Goal: Navigation & Orientation: Find specific page/section

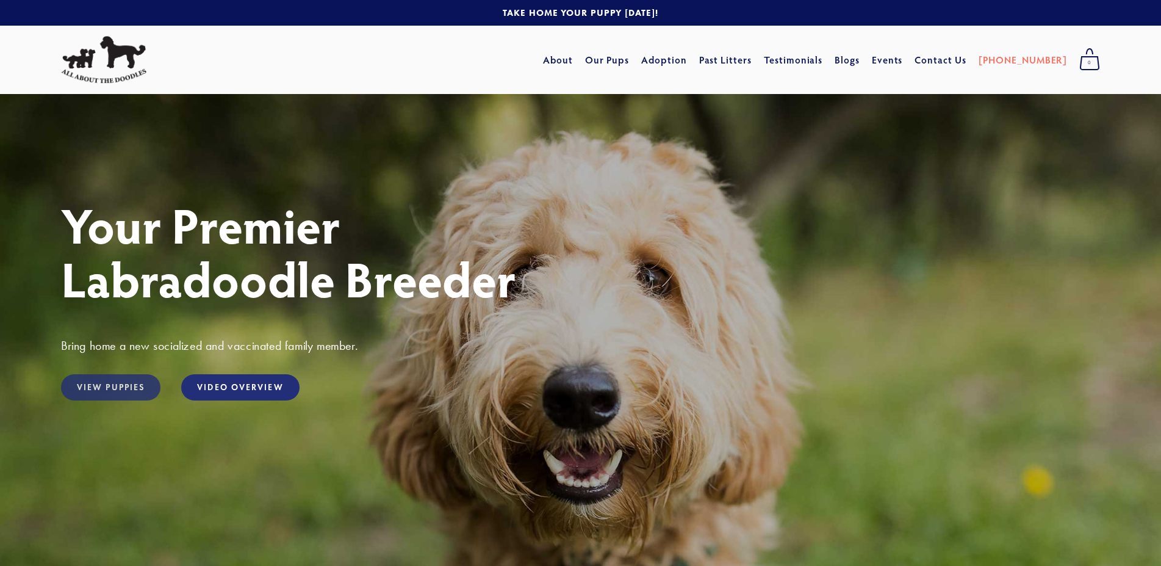
click at [127, 385] on link "View Puppies" at bounding box center [110, 387] width 99 height 26
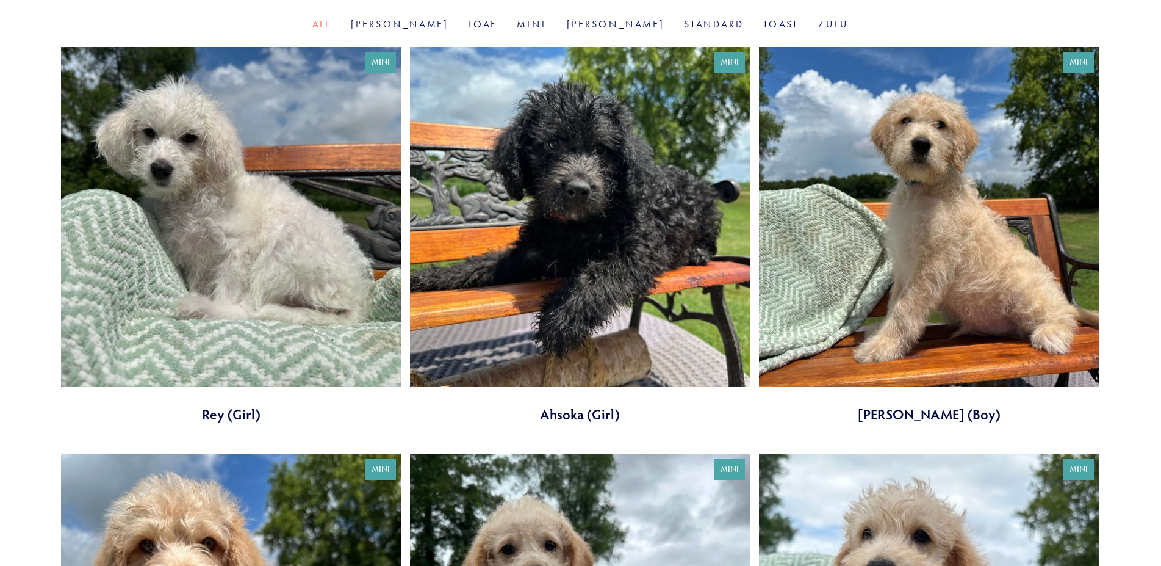
scroll to position [373, 0]
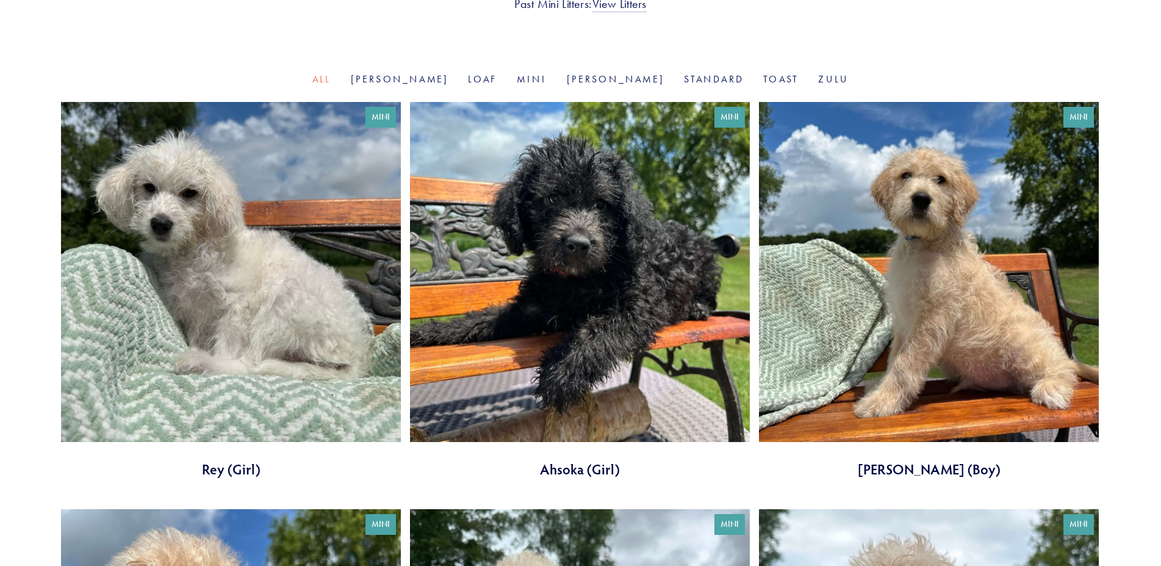
click at [204, 337] on link at bounding box center [231, 290] width 340 height 376
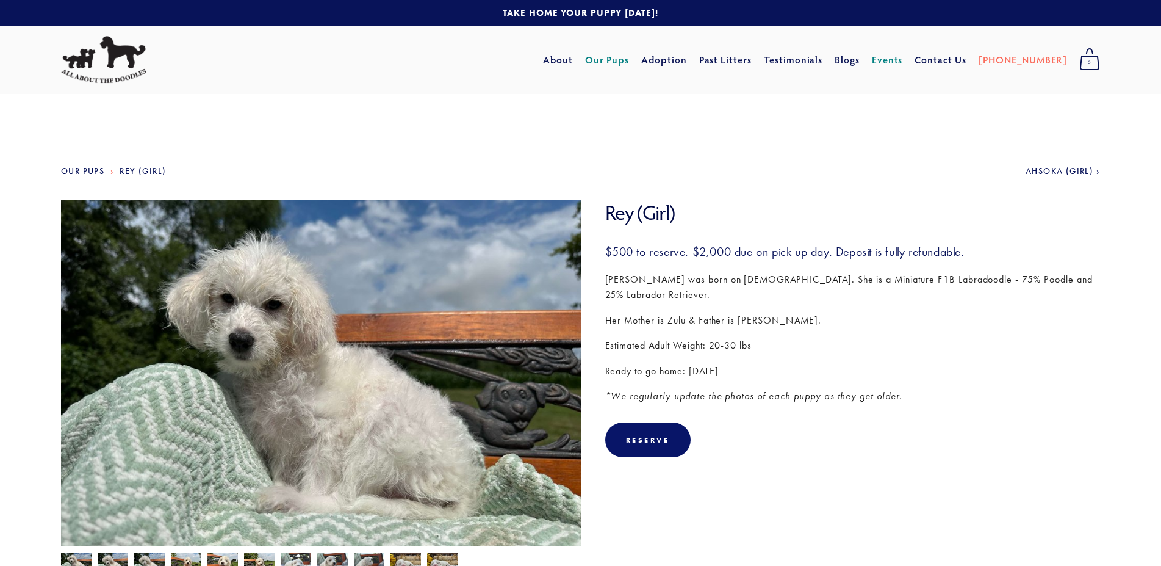
click at [902, 64] on link "Events" at bounding box center [887, 60] width 31 height 22
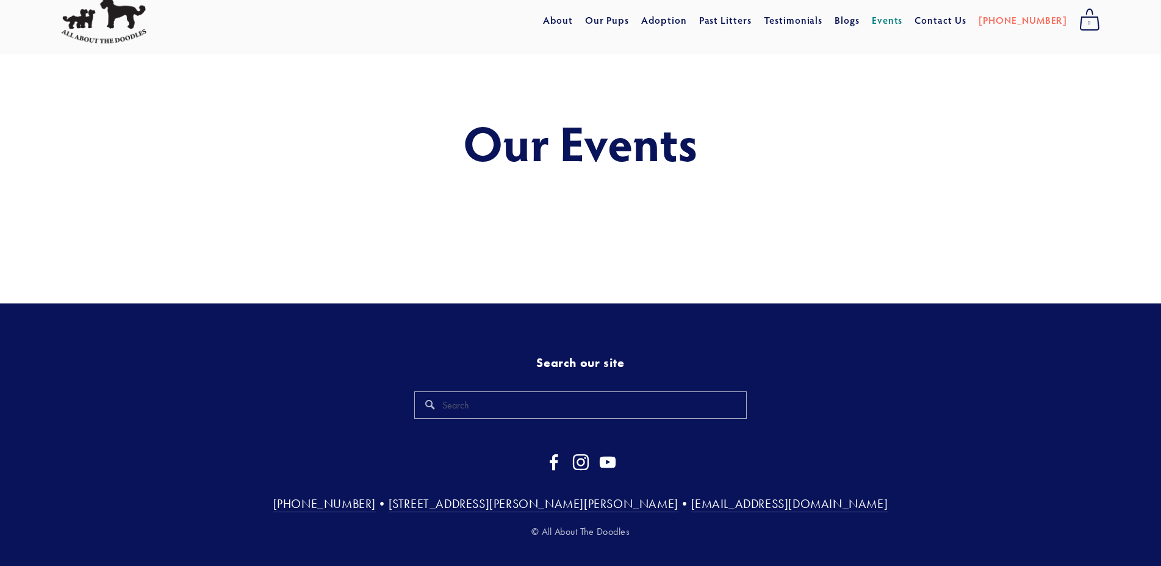
scroll to position [63, 0]
